Goal: Find specific page/section: Find specific page/section

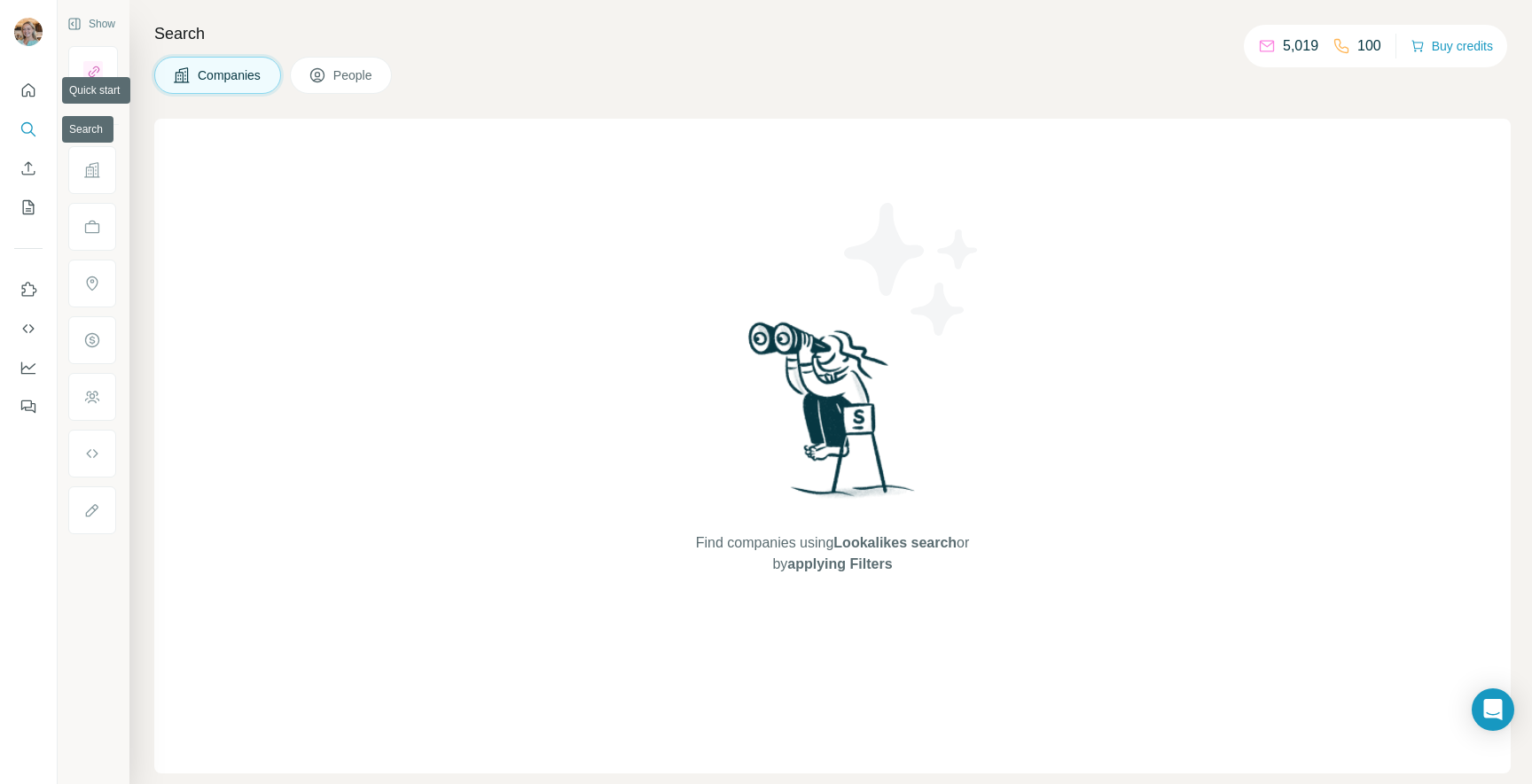
click at [27, 125] on icon "Search" at bounding box center [27, 129] width 17 height 17
click at [27, 210] on icon "My lists" at bounding box center [27, 207] width 17 height 17
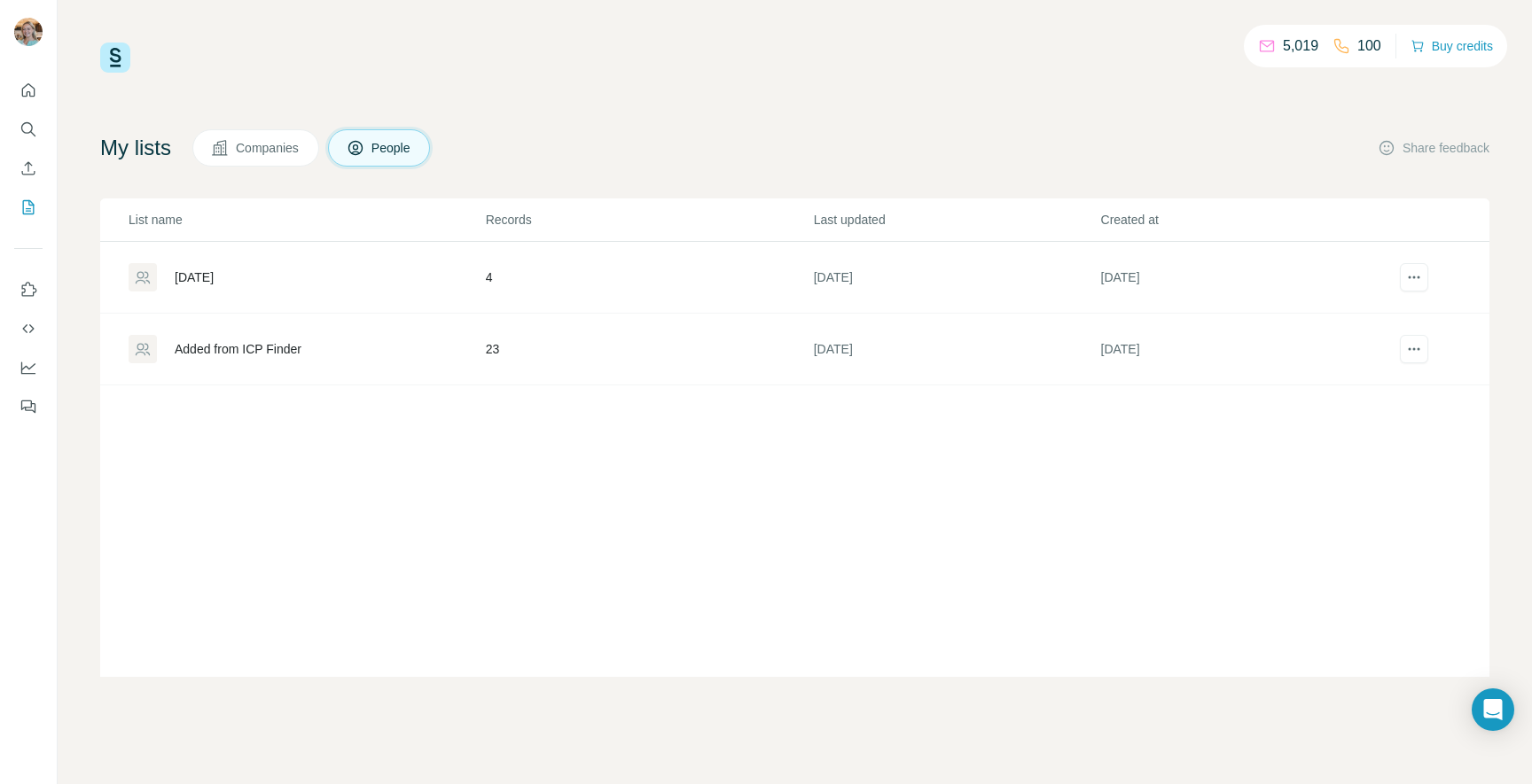
click at [234, 349] on div "Added from ICP Finder" at bounding box center [238, 348] width 127 height 17
